Goal: Transaction & Acquisition: Purchase product/service

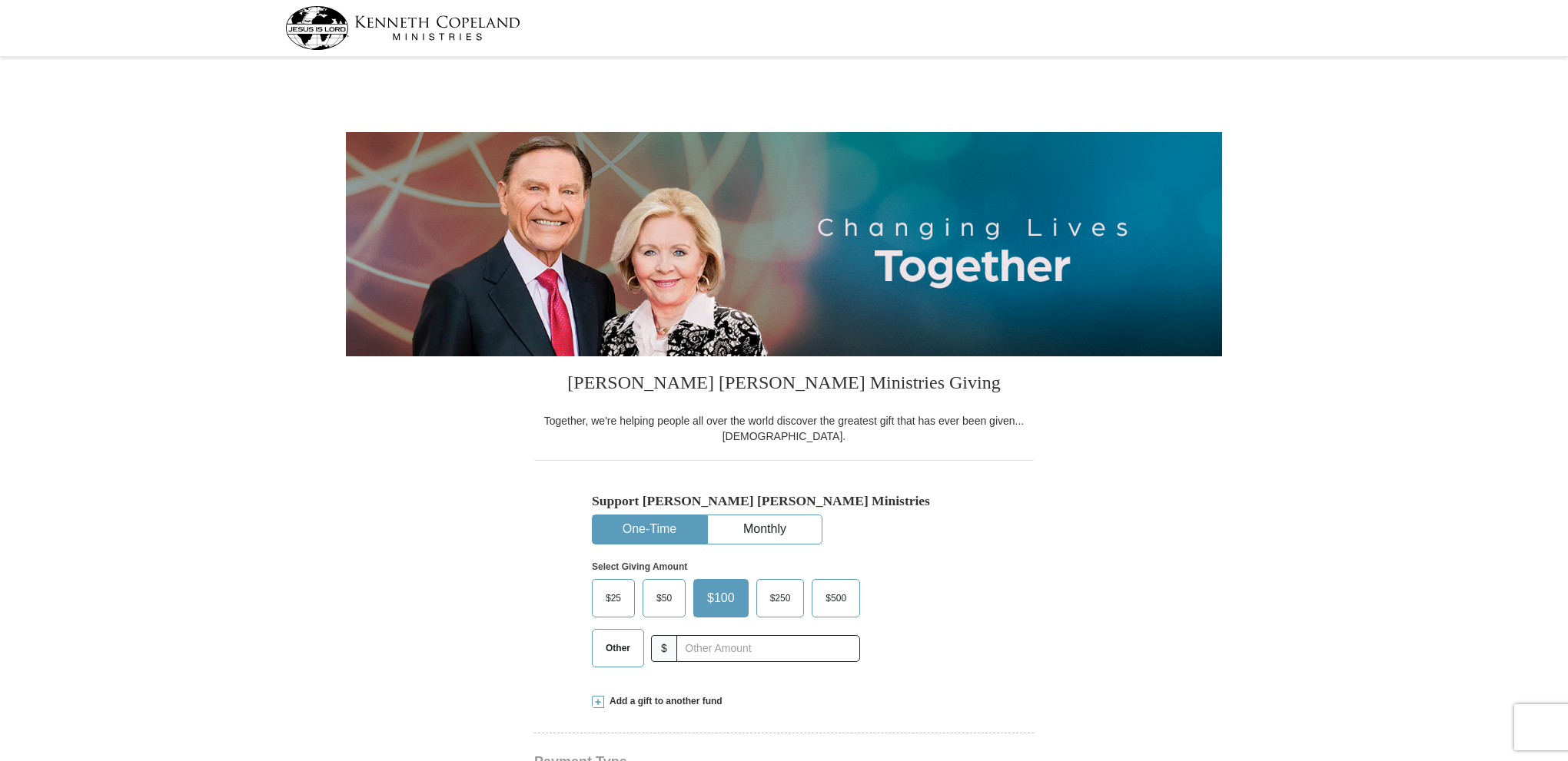
select select "AR"
click at [625, 653] on span "Other" at bounding box center [618, 648] width 40 height 23
click at [0, 0] on input "Other" at bounding box center [0, 0] width 0 height 0
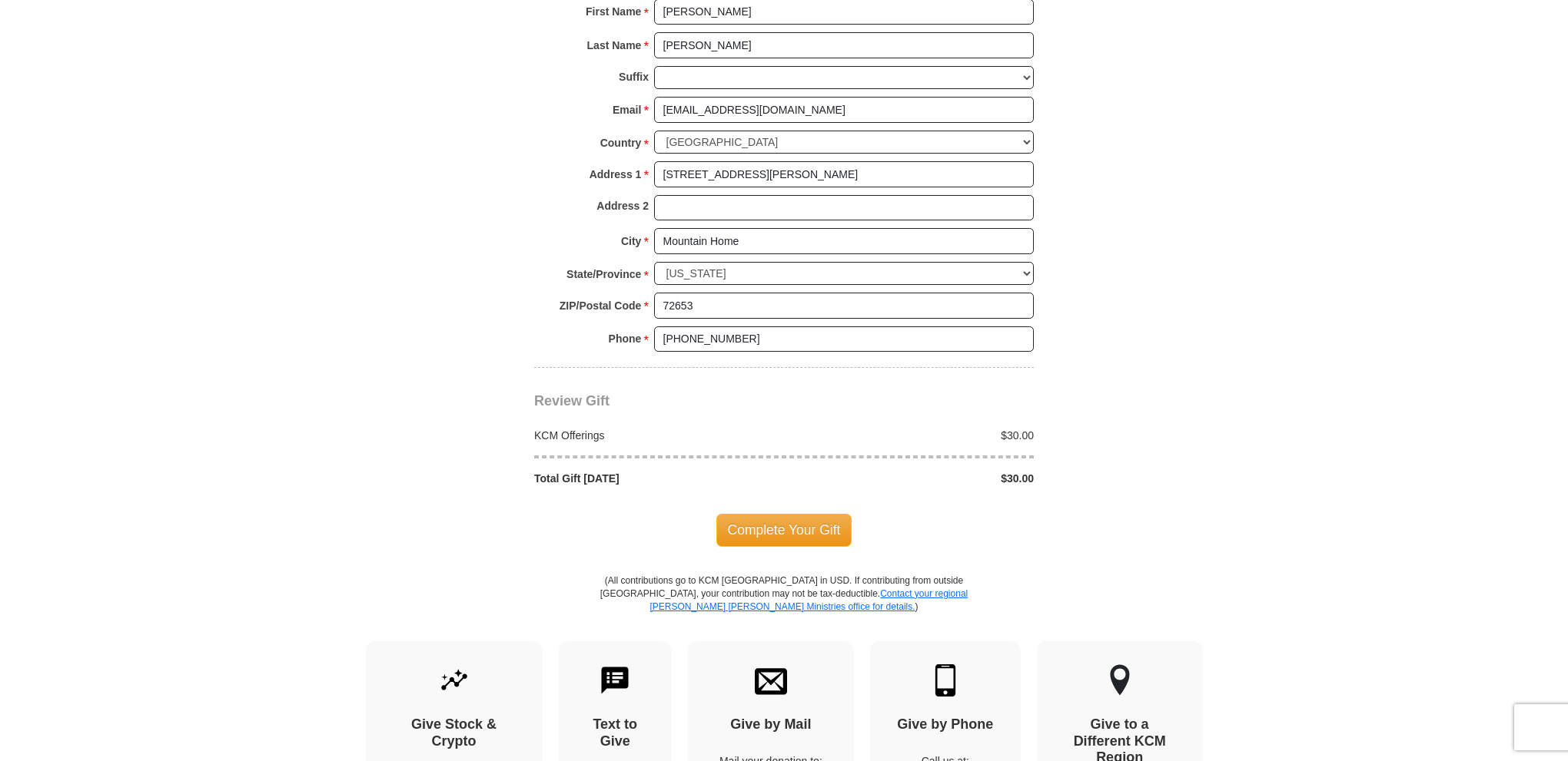
scroll to position [1075, 0]
type input "30"
click at [788, 530] on span "Complete Your Gift" at bounding box center [784, 529] width 136 height 32
